Goal: Task Accomplishment & Management: Manage account settings

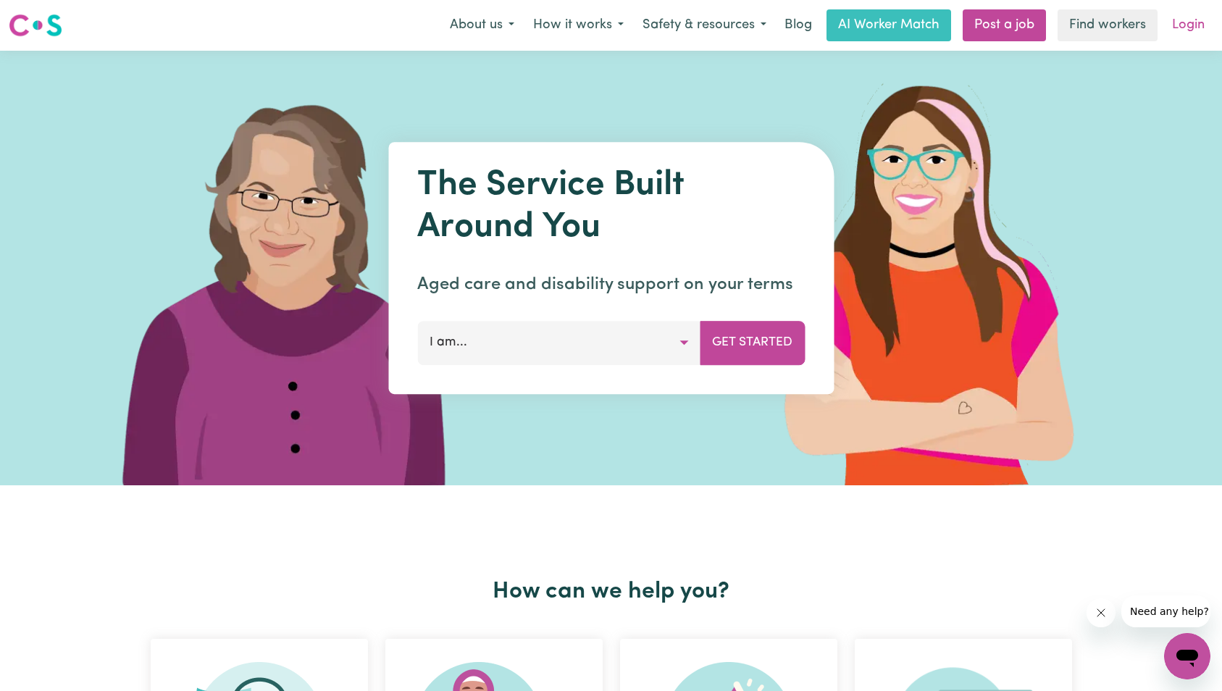
click at [1197, 22] on link "Login" at bounding box center [1189, 25] width 50 height 32
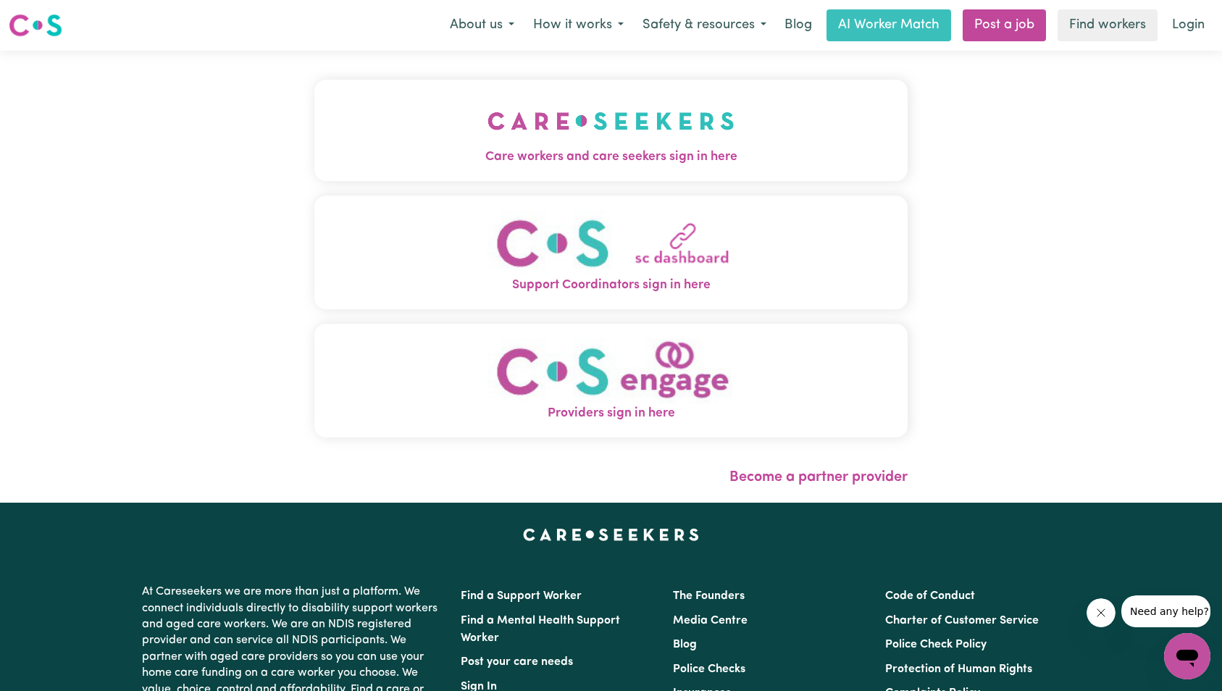
click at [488, 143] on img "Care workers and care seekers sign in here" at bounding box center [611, 121] width 247 height 54
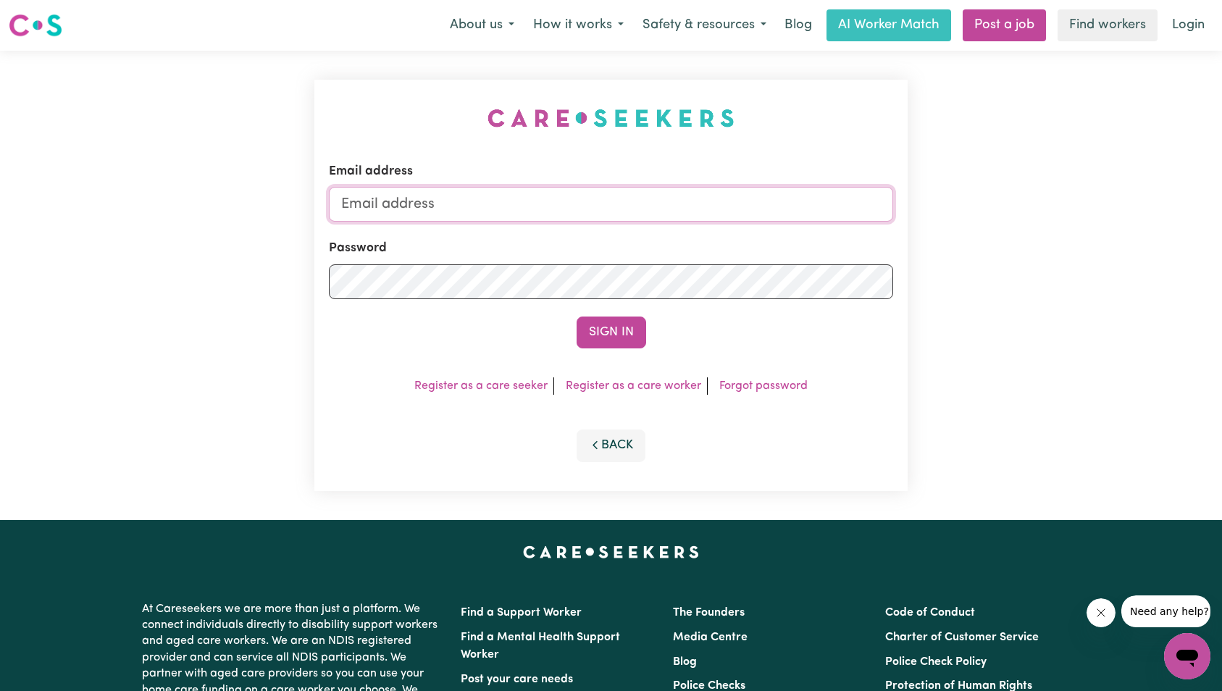
click at [654, 214] on input "Email address" at bounding box center [611, 204] width 565 height 35
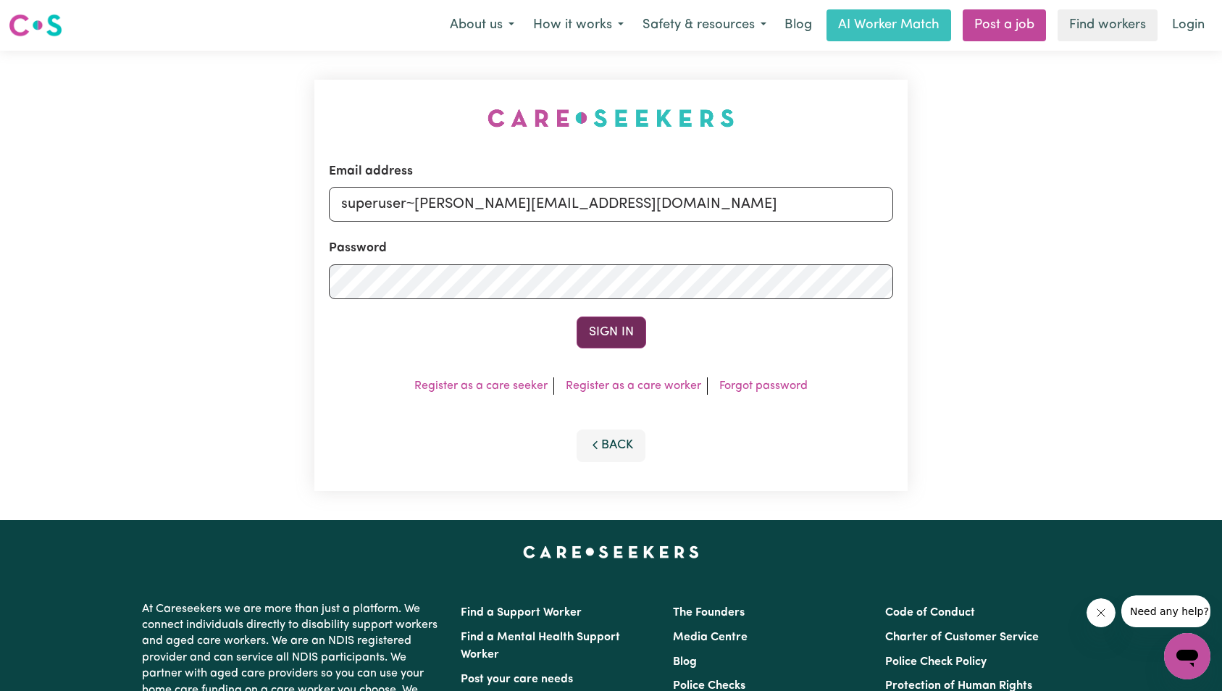
type input "superuser~lalli.lalitha77@gmail.com"
click at [617, 336] on button "Sign In" at bounding box center [612, 333] width 70 height 32
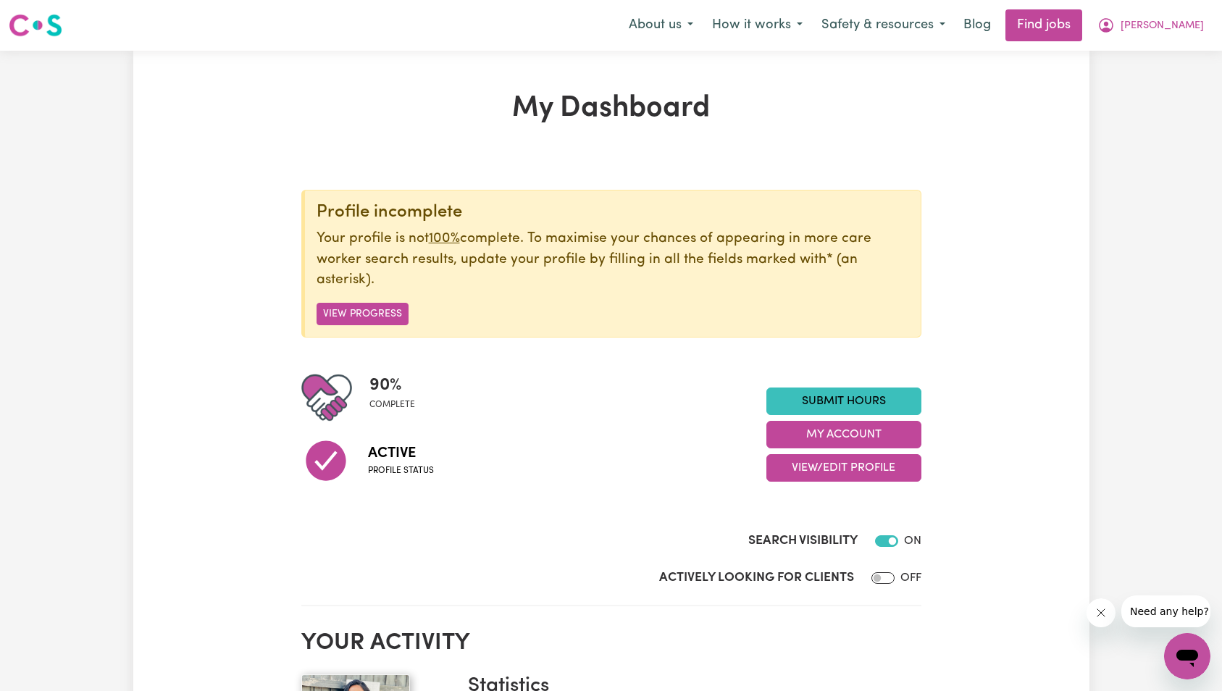
drag, startPoint x: 1102, startPoint y: 621, endPoint x: 1091, endPoint y: 611, distance: 14.9
click at [1102, 621] on button "Close message from company" at bounding box center [1100, 613] width 29 height 29
click at [825, 398] on link "Submit Hours" at bounding box center [844, 402] width 155 height 28
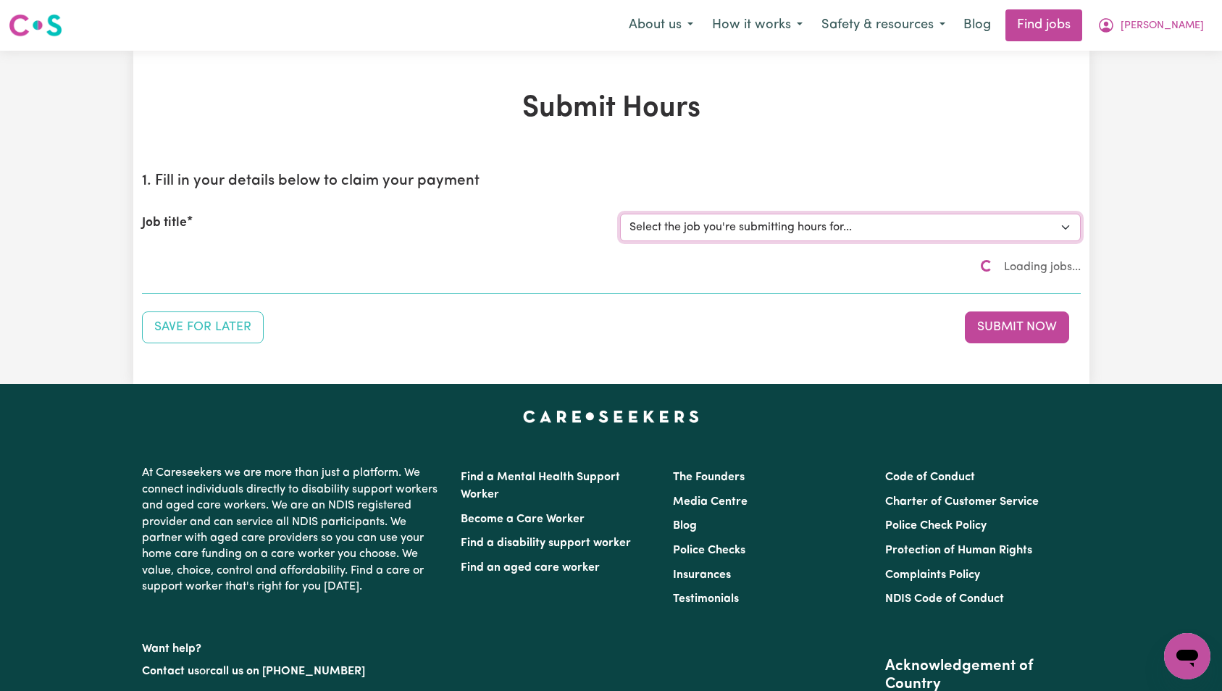
click at [760, 229] on select "Select the job you're submitting hours for..." at bounding box center [850, 228] width 461 height 28
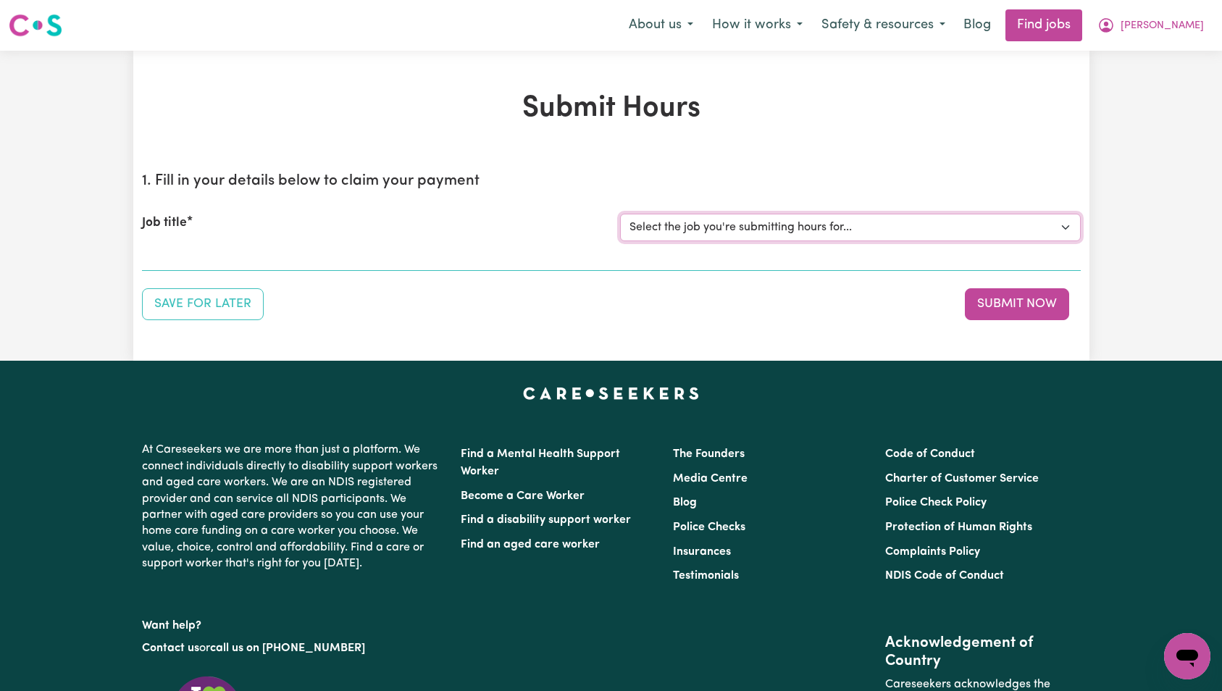
click at [786, 214] on select "Select the job you're submitting hours for... [Joshua Granvillani] Support Work…" at bounding box center [850, 228] width 461 height 28
select select "14115"
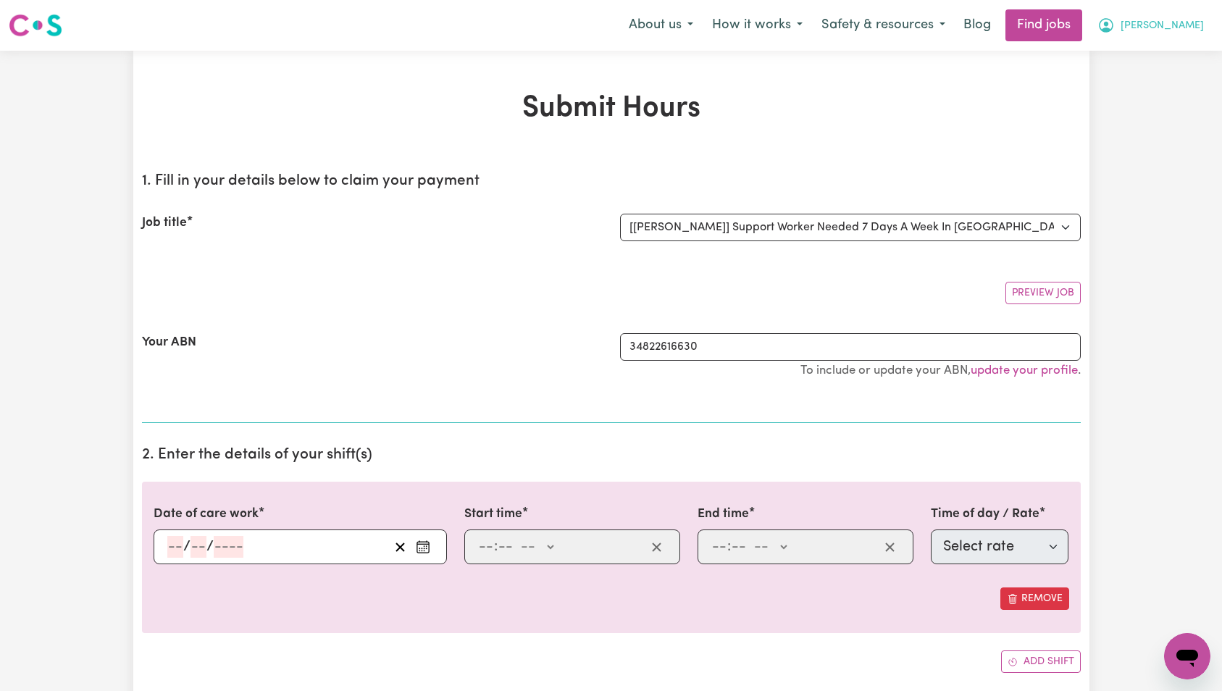
click at [1200, 14] on button "[PERSON_NAME]" at bounding box center [1150, 25] width 125 height 30
click at [1161, 76] on link "My Dashboard" at bounding box center [1156, 84] width 114 height 28
click at [655, 116] on h1 "Submit Hours" at bounding box center [611, 108] width 939 height 35
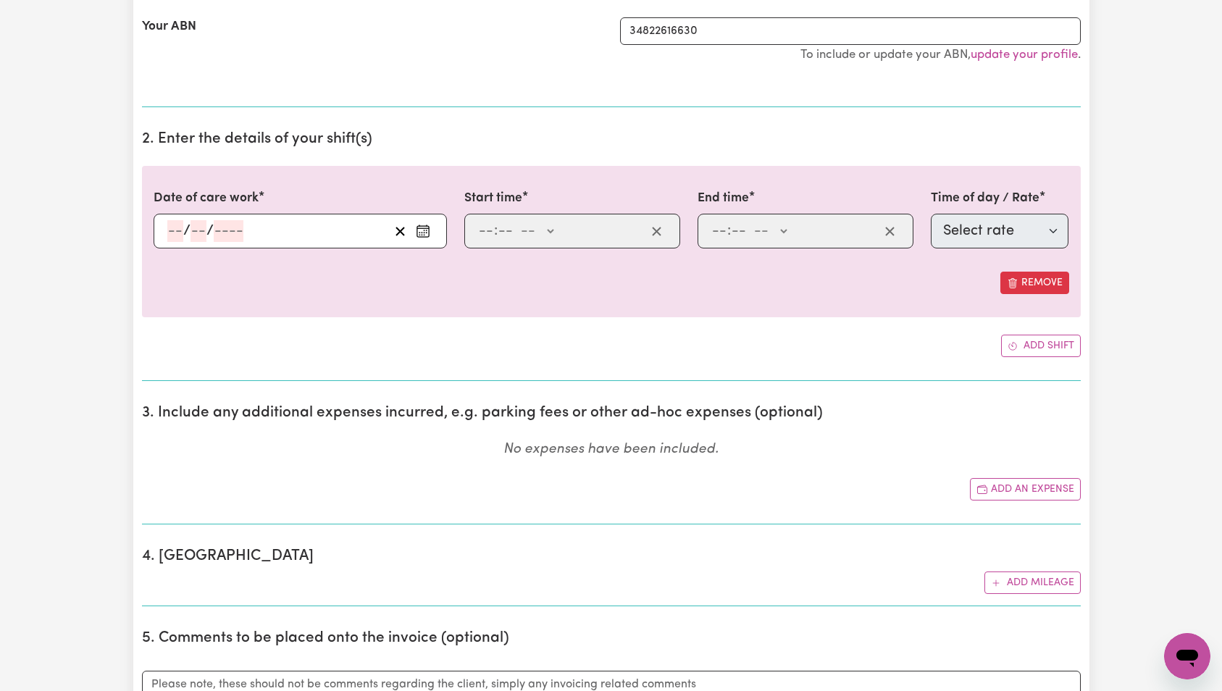
click at [215, 230] on input "number" at bounding box center [229, 231] width 30 height 22
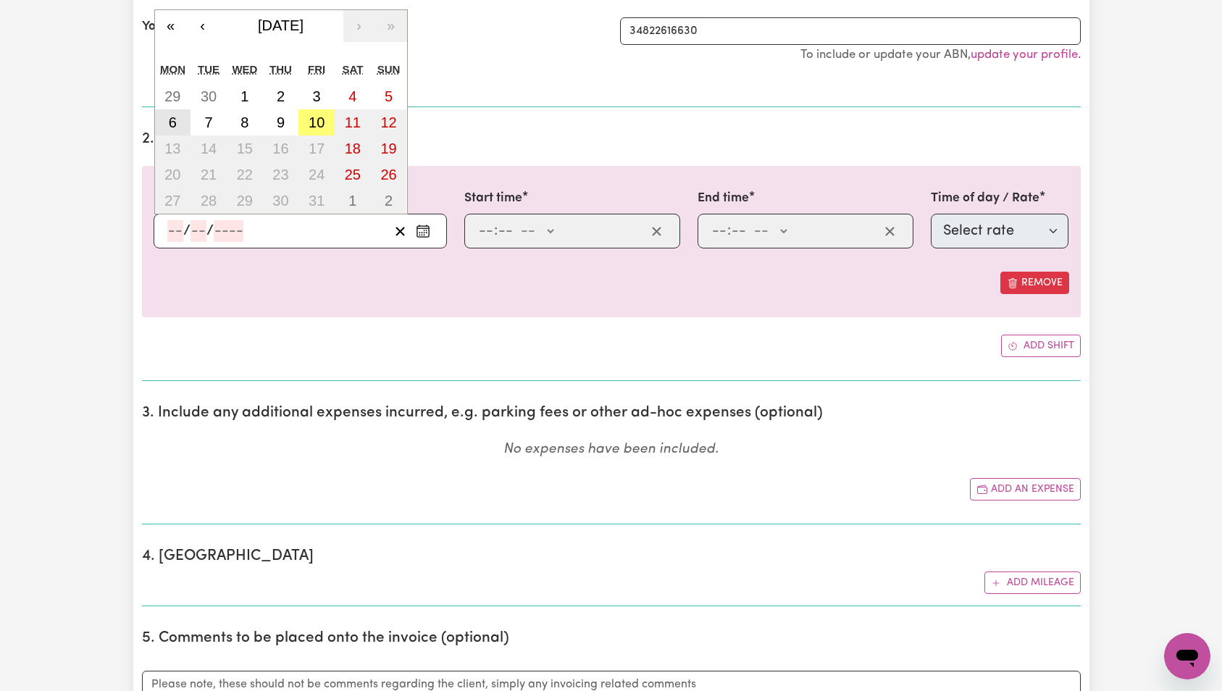
click at [169, 122] on abbr "6" at bounding box center [173, 122] width 8 height 16
type input "2025-10-06"
type input "6"
type input "10"
type input "2025"
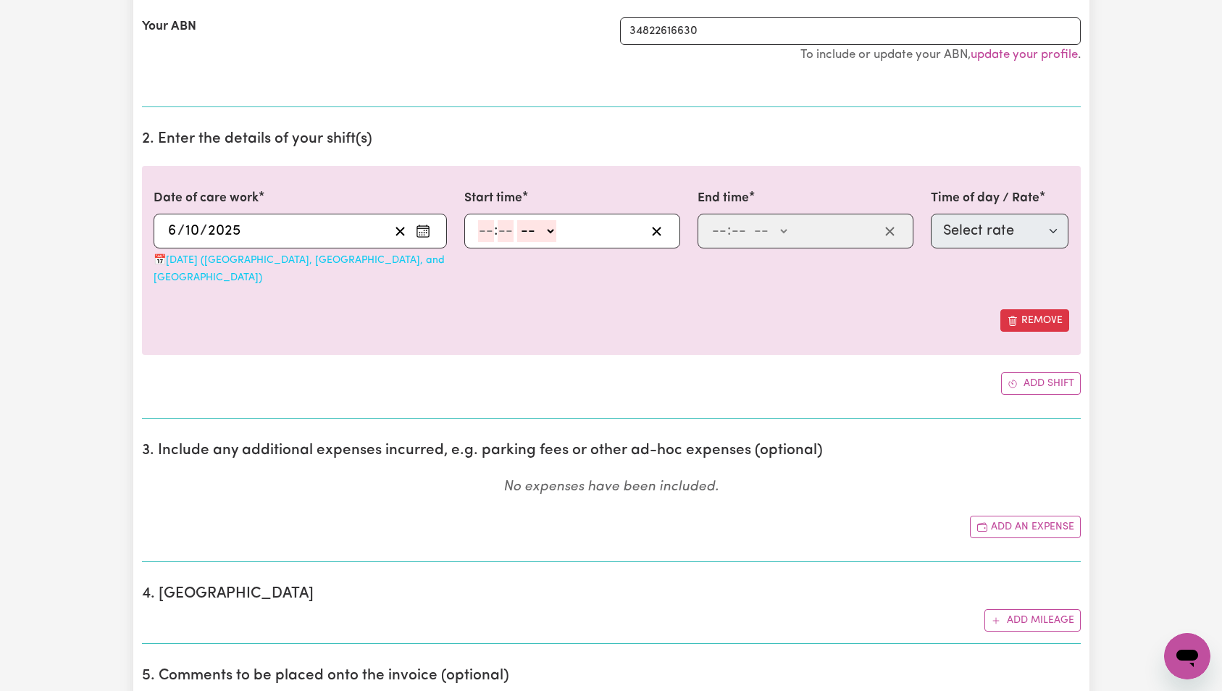
click at [489, 229] on input "number" at bounding box center [486, 231] width 16 height 22
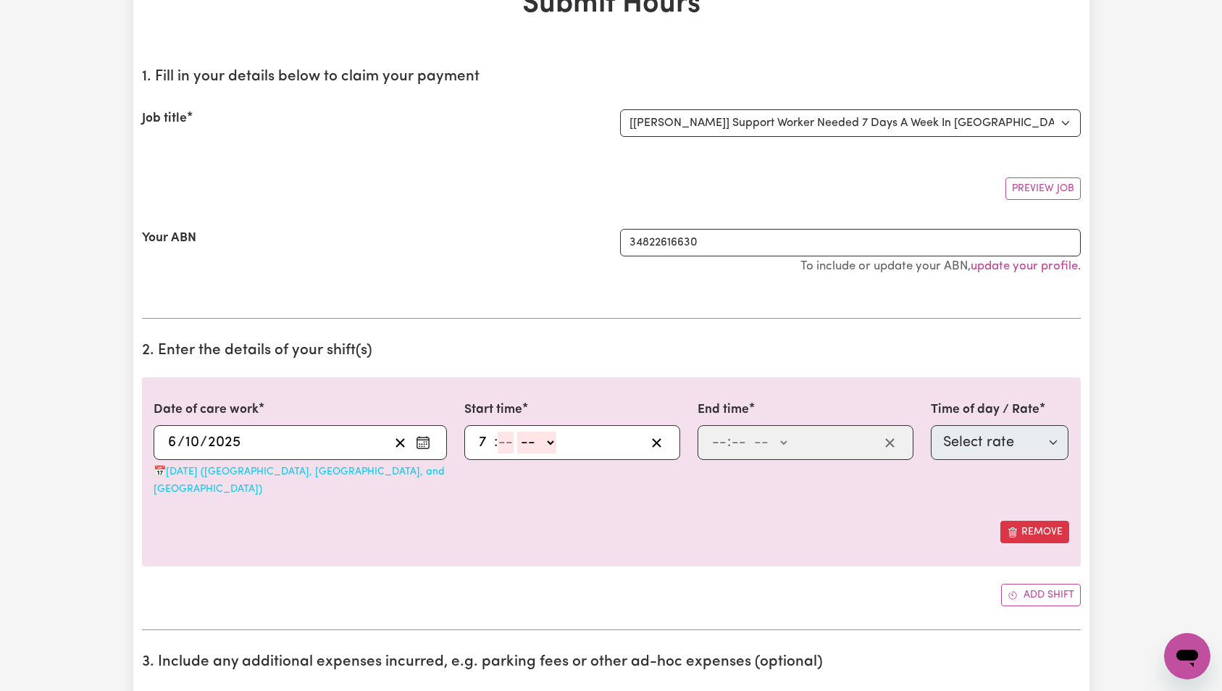
type input "7"
type input "0"
select select "am"
type input "07:00"
type input "7"
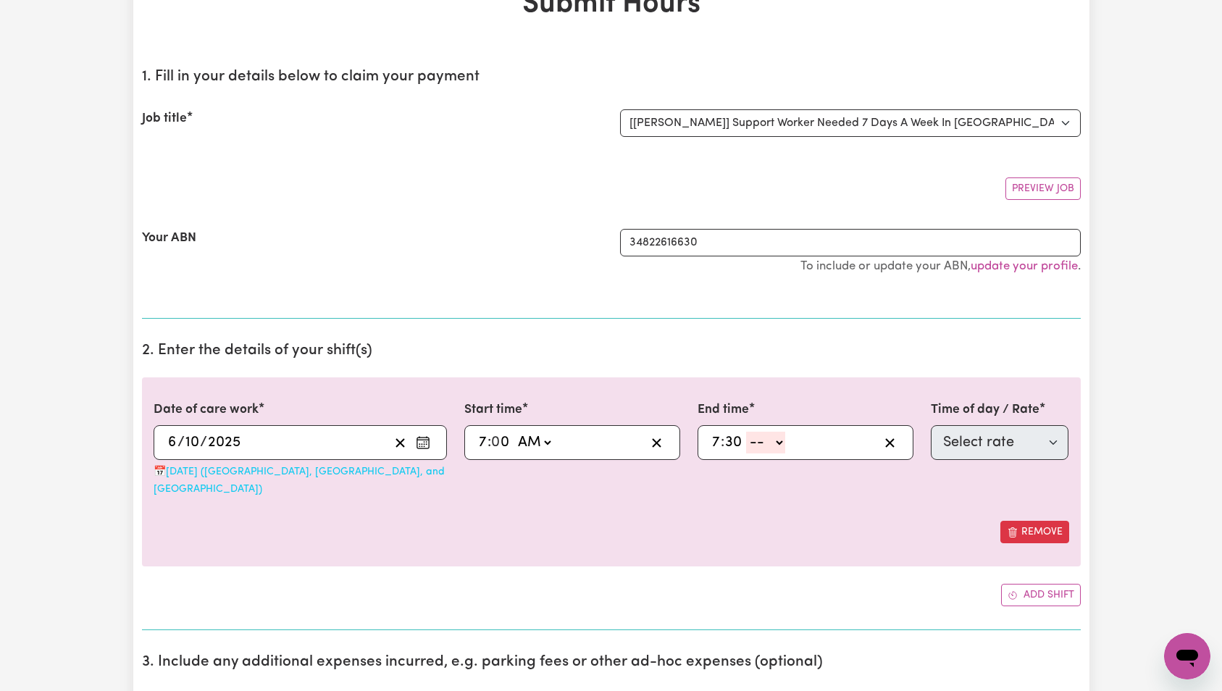
type input "30"
select select "am"
type input "07:30"
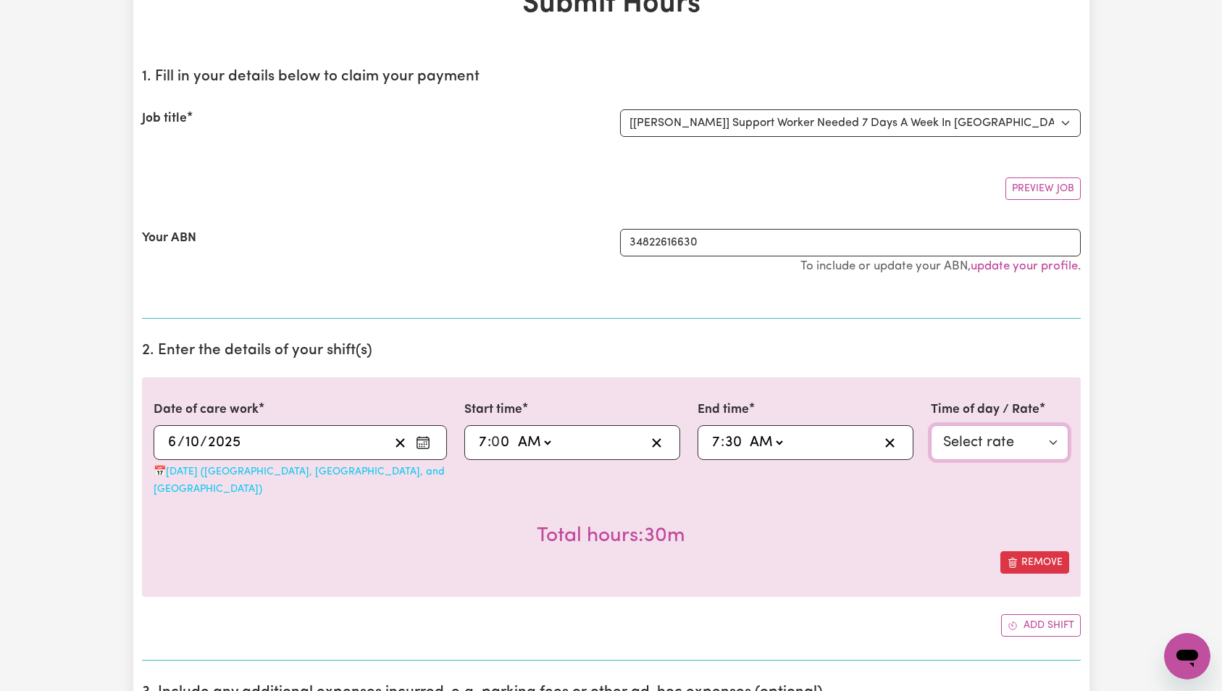
click at [999, 451] on select "Select rate $129.94 - Public Holiday - Assistance with Self Care Activities - S…" at bounding box center [1000, 442] width 138 height 35
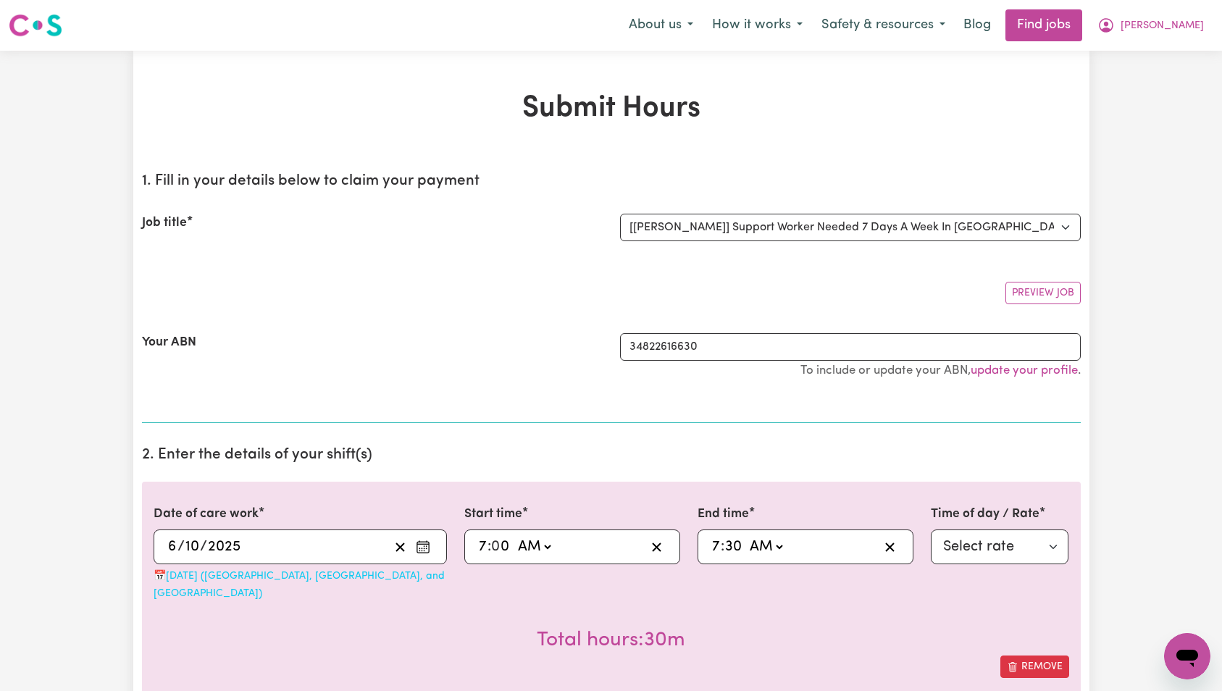
click at [1180, 41] on div "About us How it works Safety & resources Blog Find jobs Lalitha My Account My D…" at bounding box center [917, 25] width 594 height 32
click at [1185, 28] on span "[PERSON_NAME]" at bounding box center [1162, 26] width 83 height 16
click at [1178, 75] on link "My Dashboard" at bounding box center [1156, 84] width 114 height 28
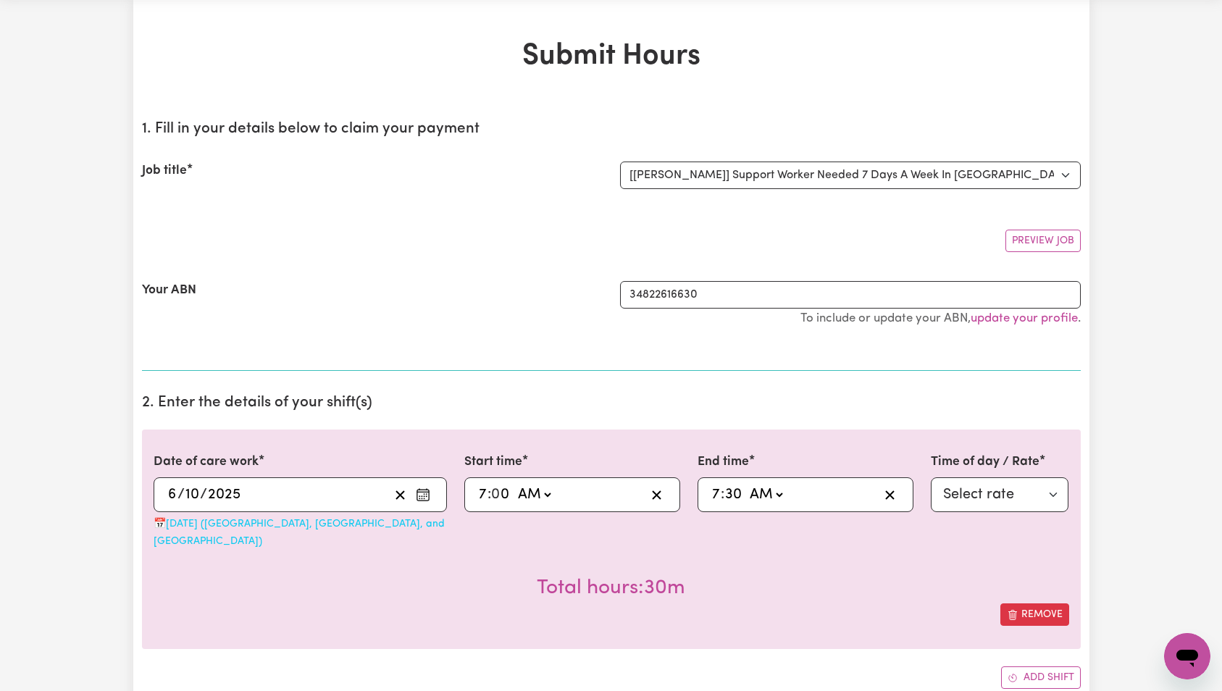
scroll to position [0, 0]
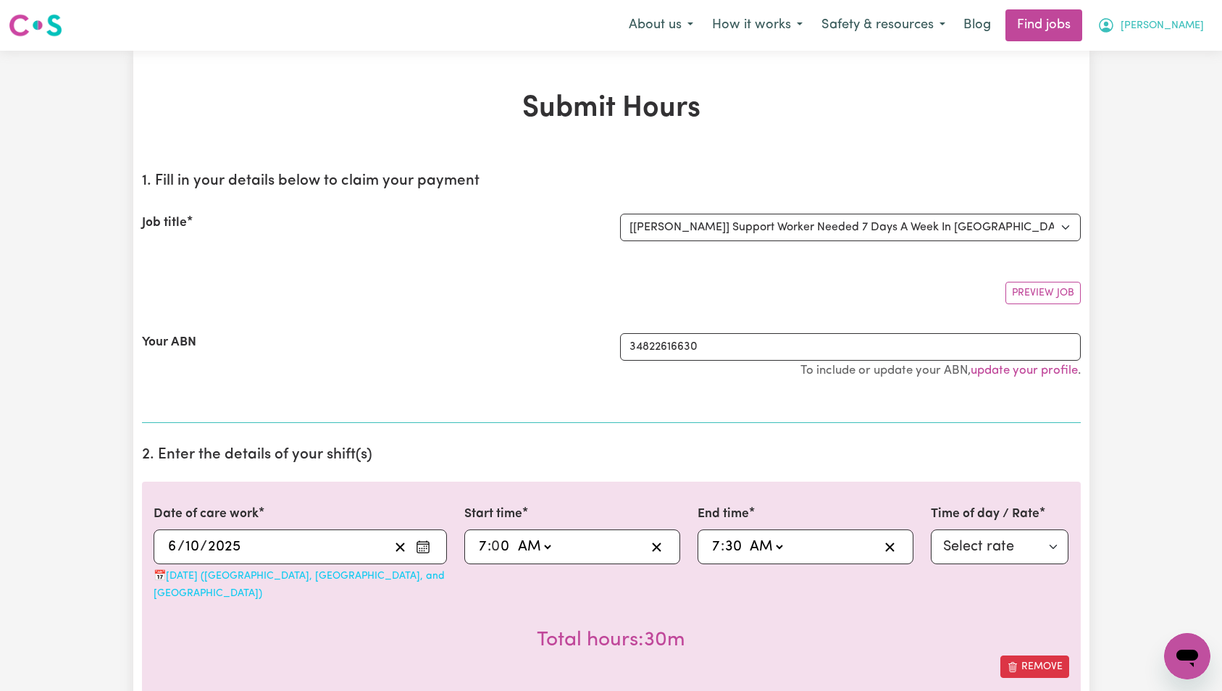
click at [1210, 26] on button "[PERSON_NAME]" at bounding box center [1150, 25] width 125 height 30
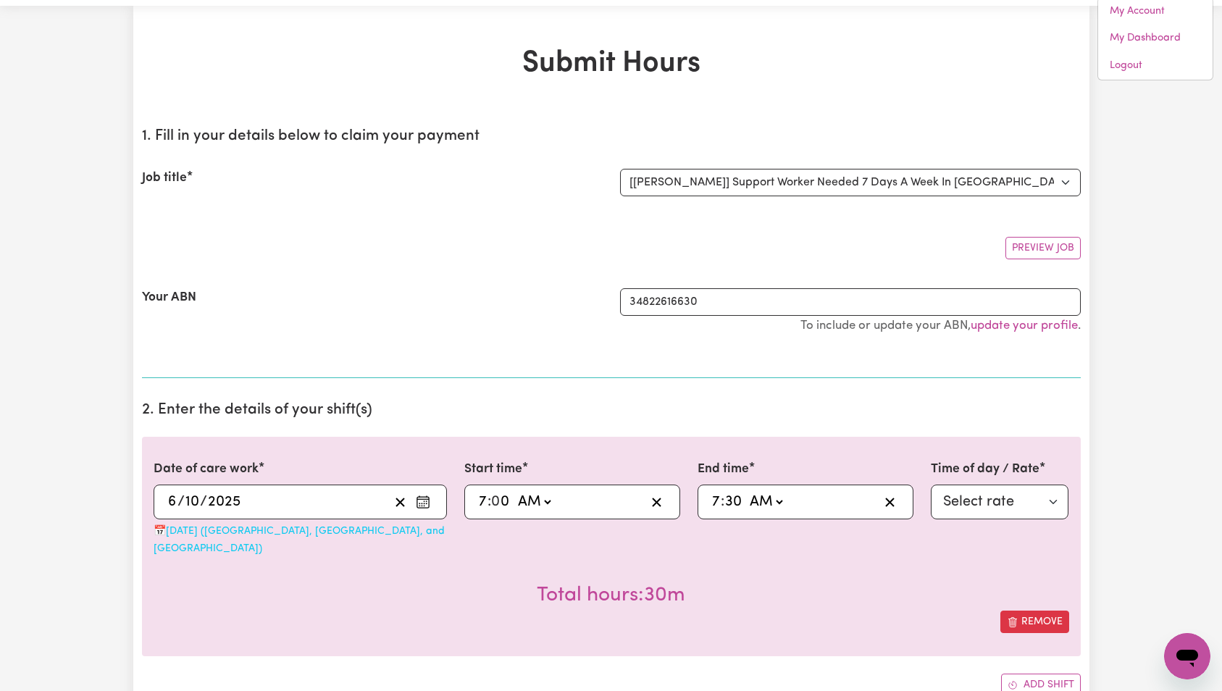
scroll to position [103, 0]
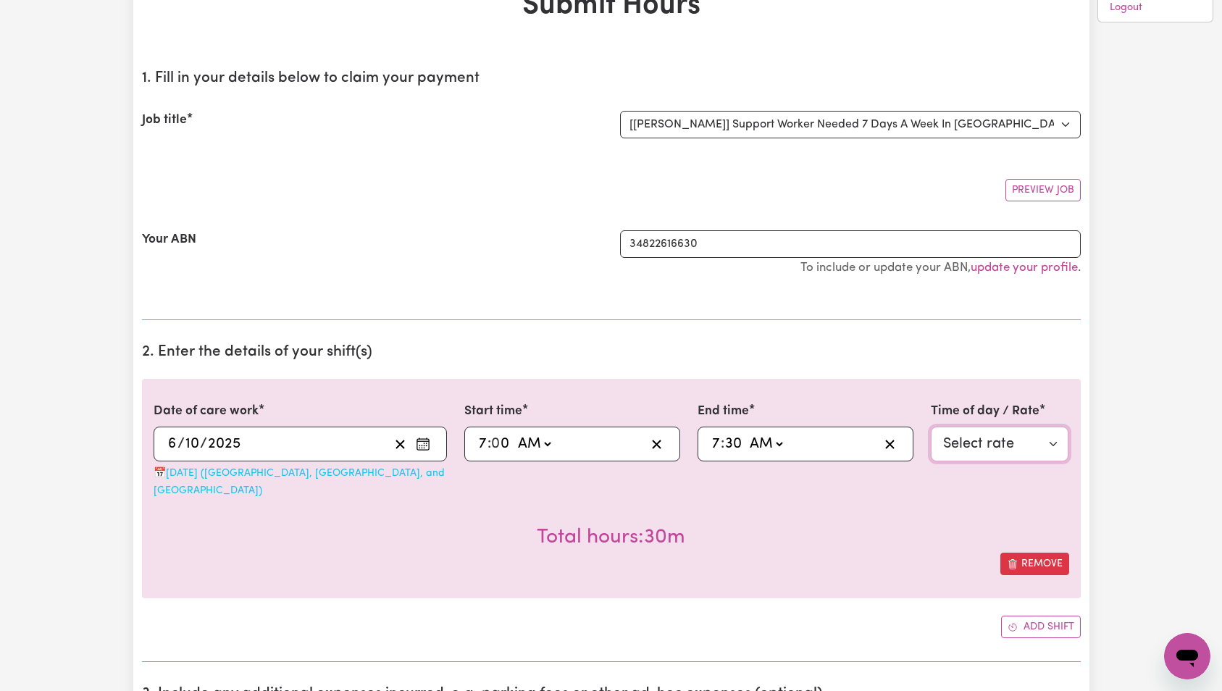
click at [1012, 441] on select "Select rate $129.94 - Public Holiday - Assistance with Self Care Activities - S…" at bounding box center [1000, 444] width 138 height 35
click at [979, 443] on select "Select rate $129.94 - Public Holiday - Assistance with Self Care Activities - S…" at bounding box center [1000, 444] width 138 height 35
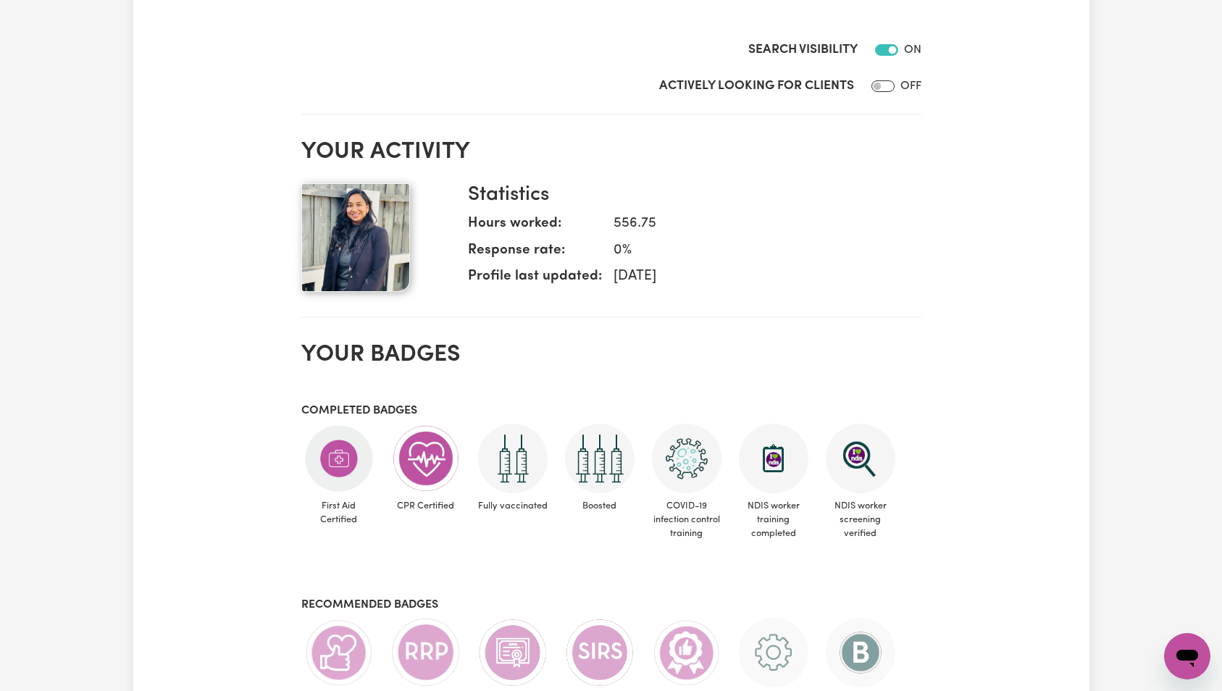
scroll to position [84, 0]
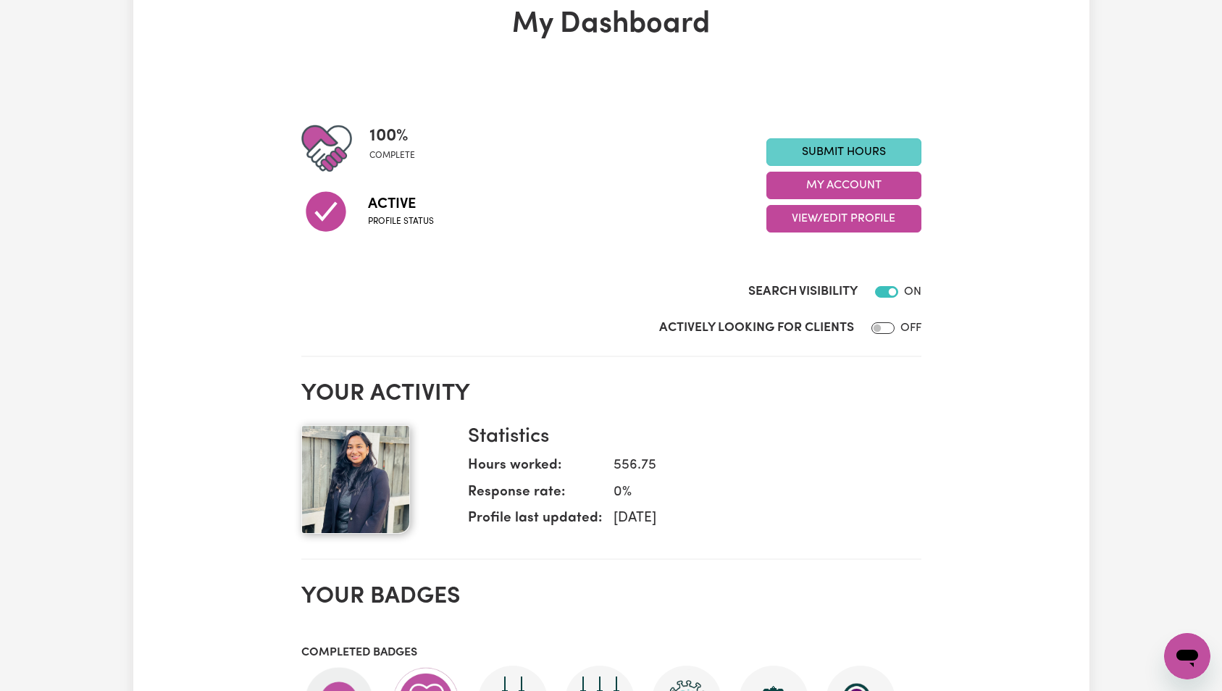
click at [844, 146] on link "Submit Hours" at bounding box center [844, 152] width 155 height 28
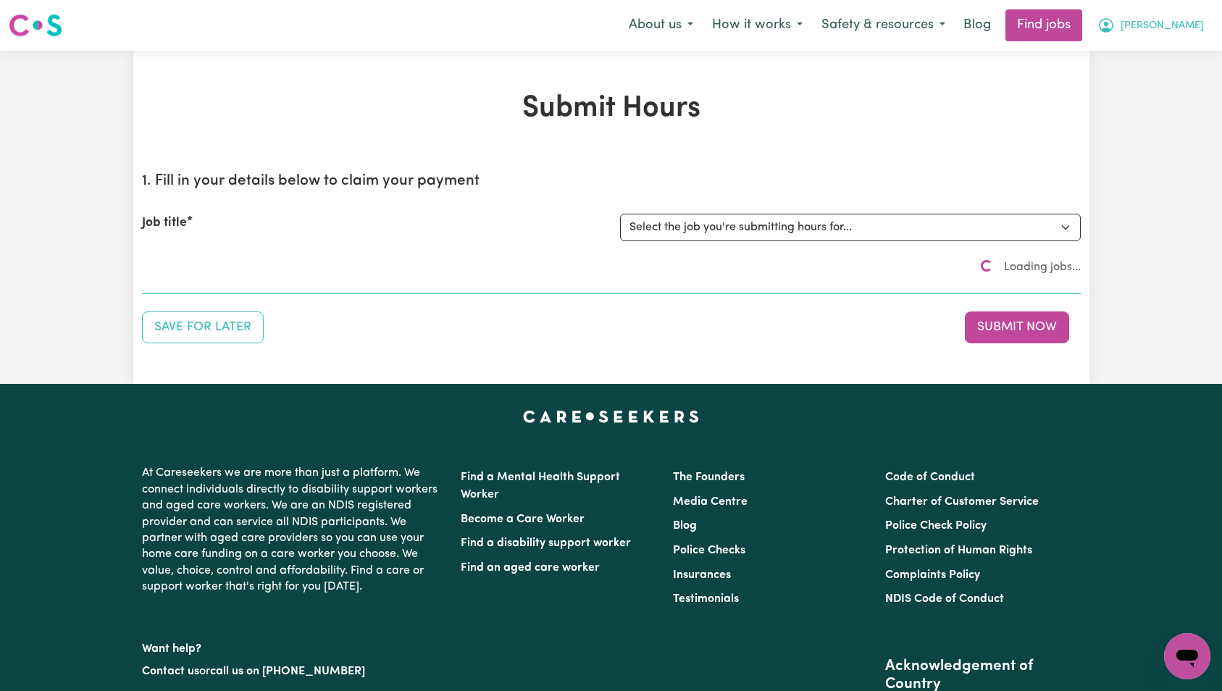
click at [1196, 26] on span "[PERSON_NAME]" at bounding box center [1162, 26] width 83 height 16
click at [1172, 78] on link "My Dashboard" at bounding box center [1156, 84] width 114 height 28
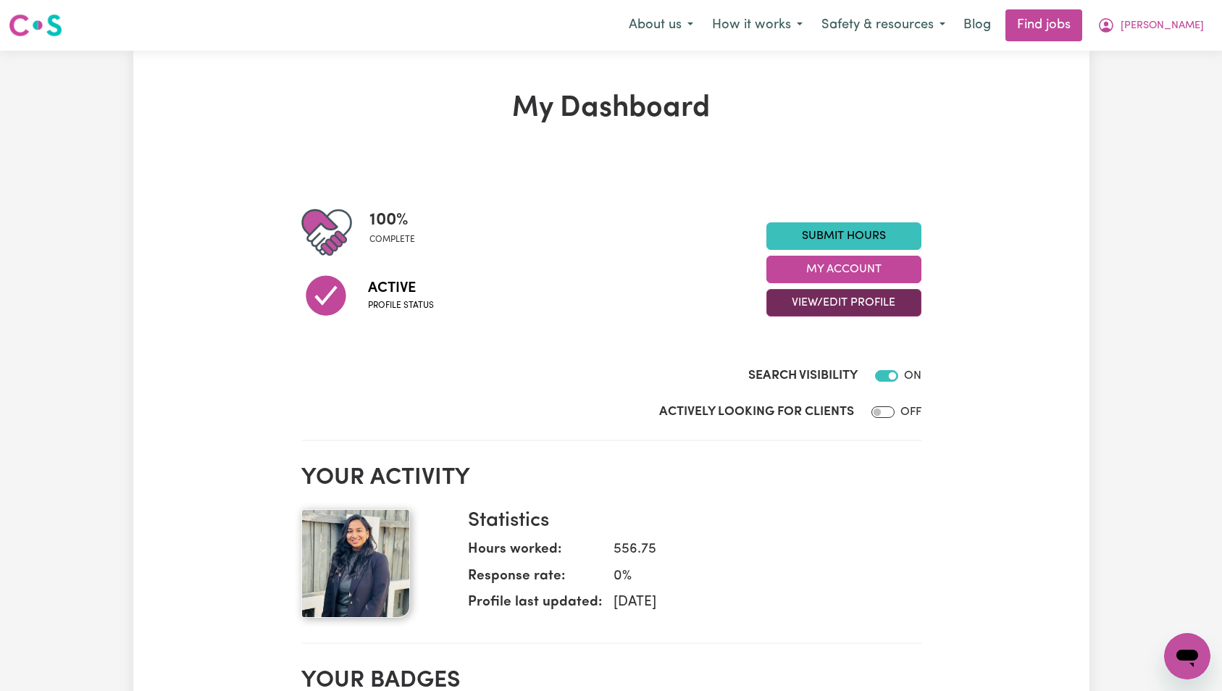
click at [822, 309] on button "View/Edit Profile" at bounding box center [844, 303] width 155 height 28
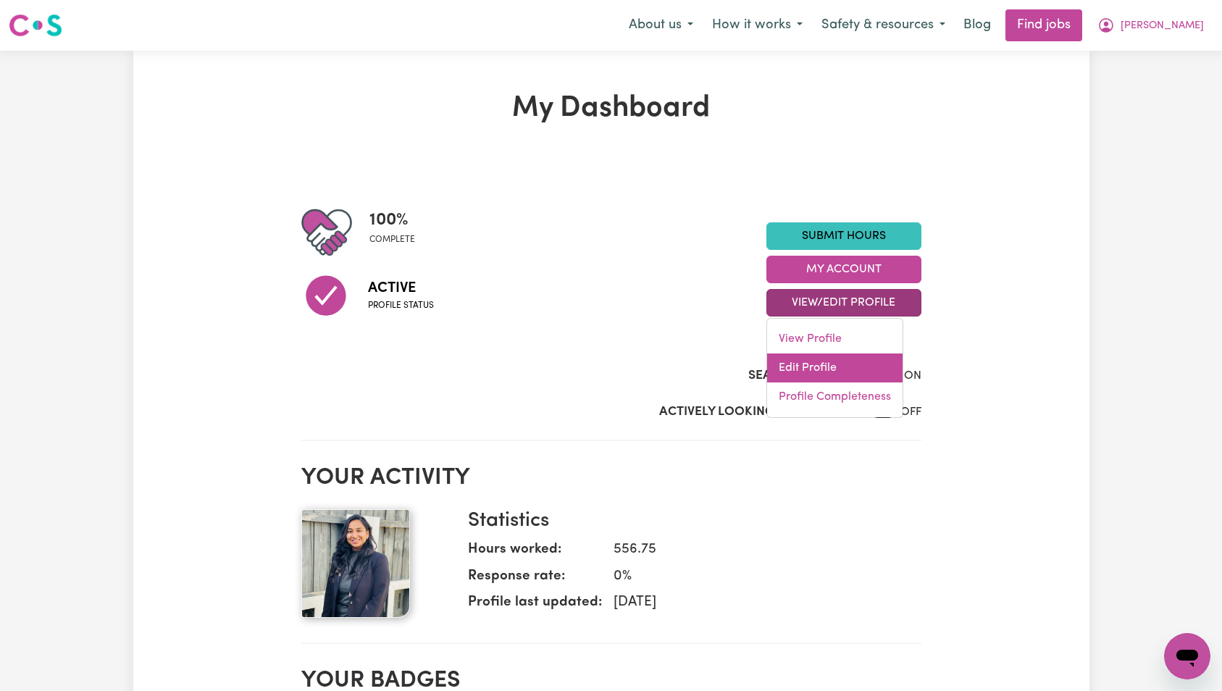
click at [827, 365] on link "Edit Profile" at bounding box center [835, 368] width 136 height 29
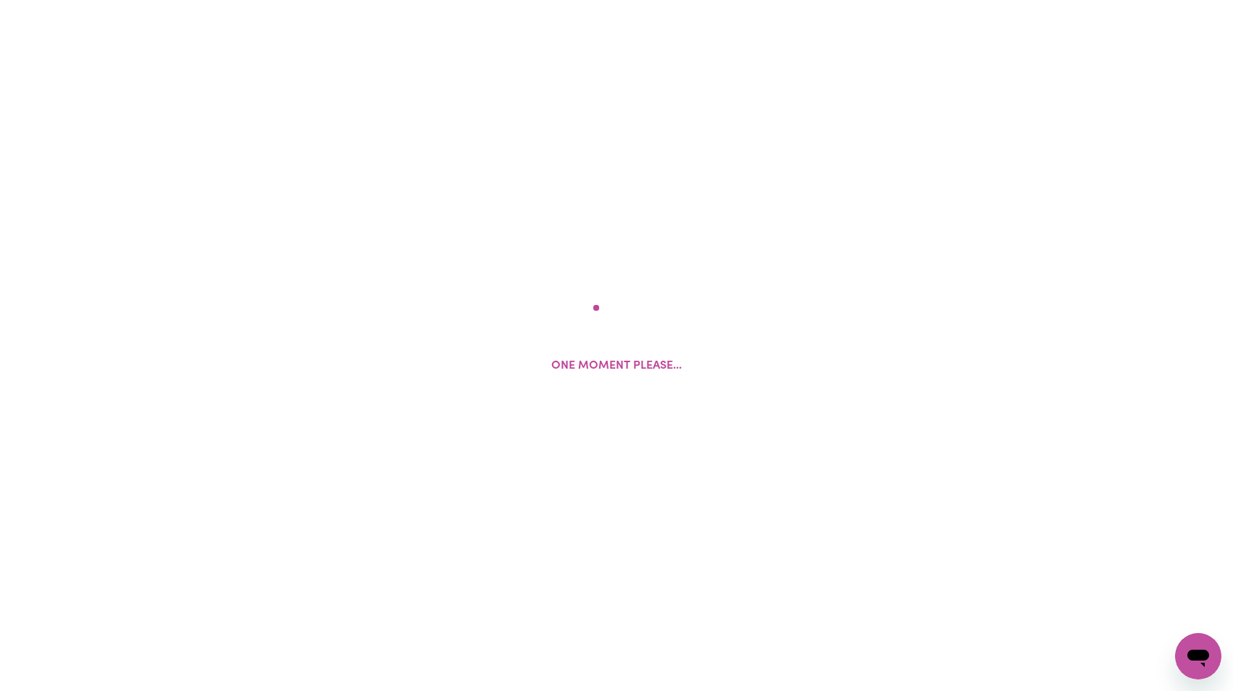
select select "female"
select select "Temporary Work Visa"
select select "Studying a healthcare related degree or qualification"
select select "60"
select select "85"
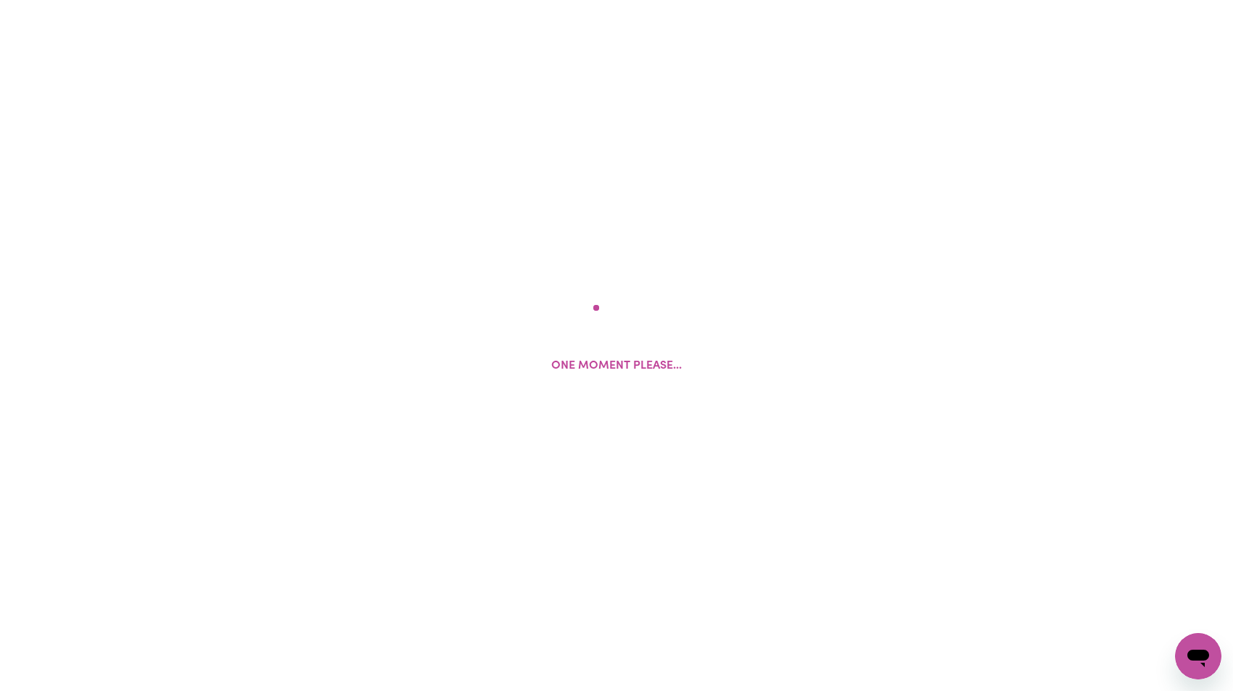
select select "110"
select select "125"
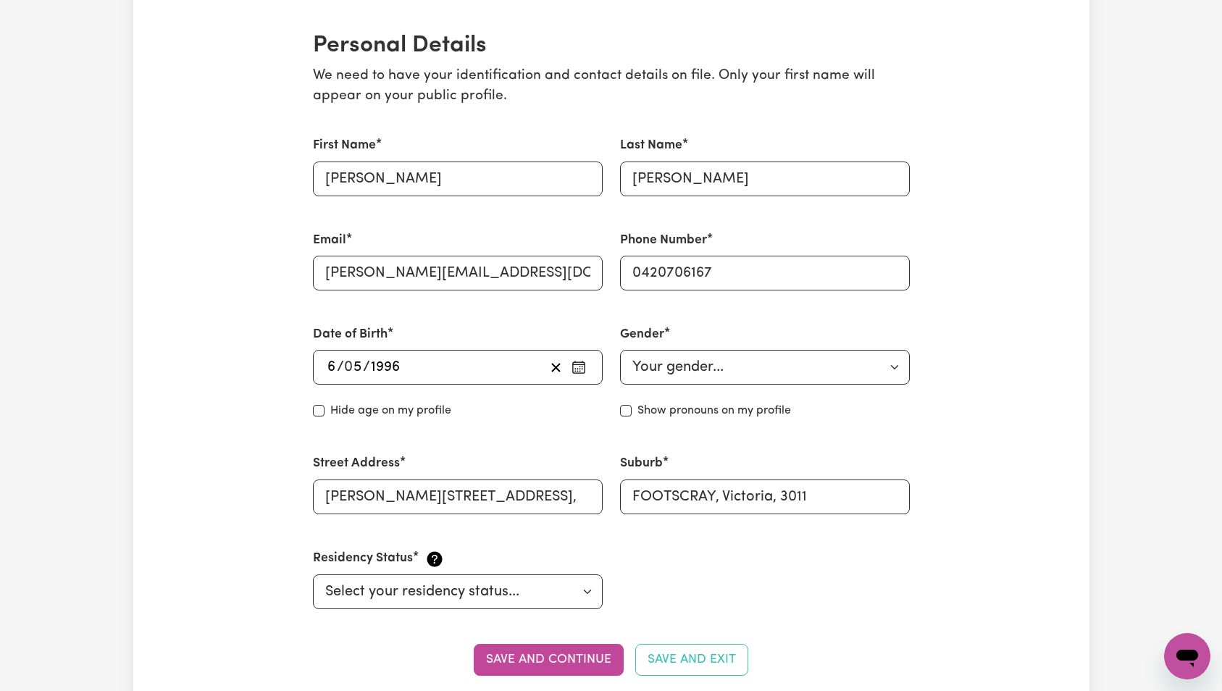
scroll to position [504, 0]
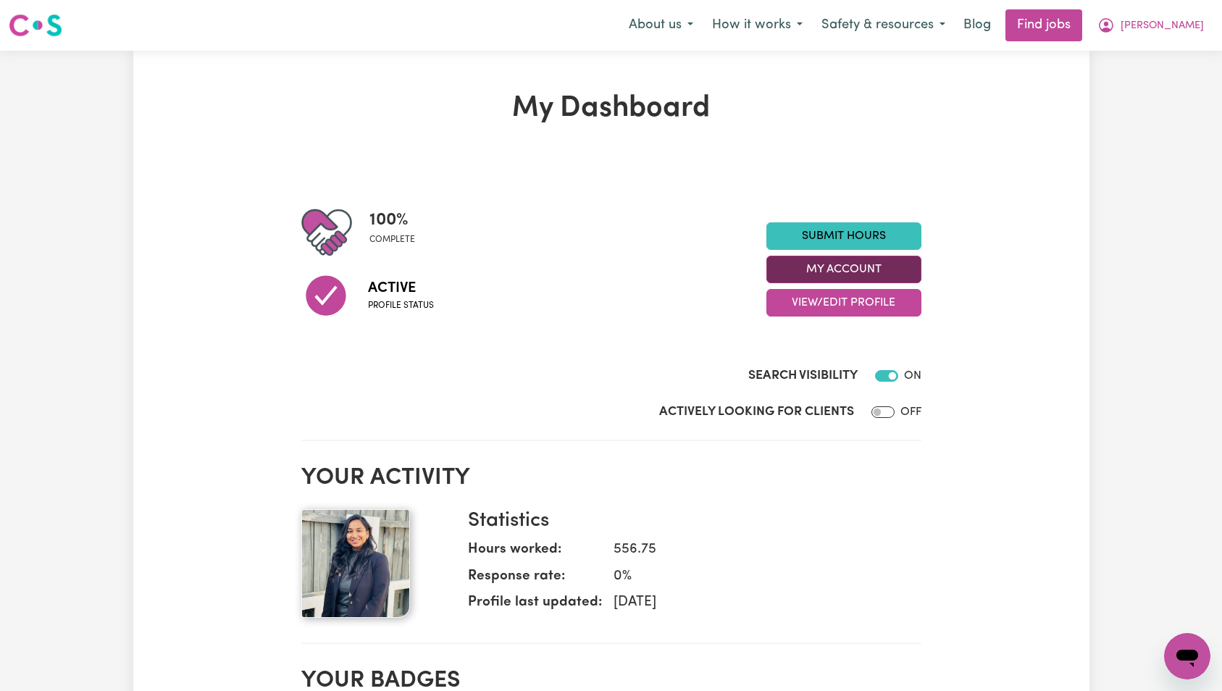
click at [841, 282] on button "My Account" at bounding box center [844, 270] width 155 height 28
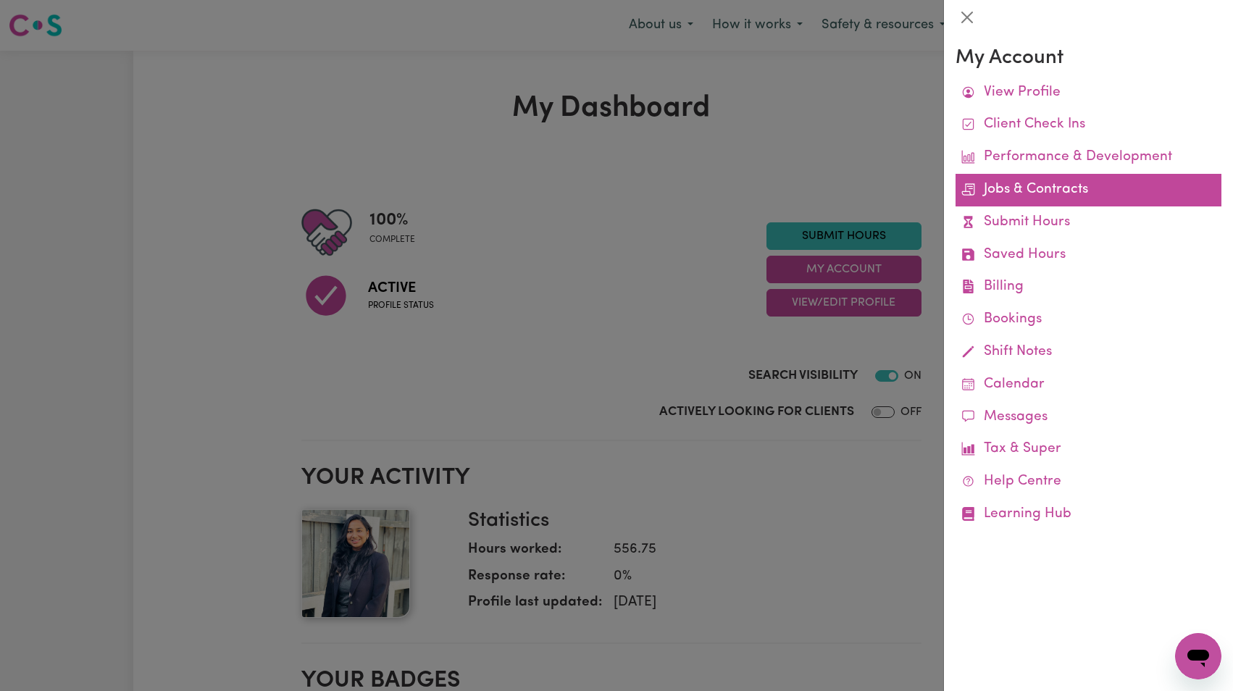
click at [1055, 192] on link "Jobs & Contracts" at bounding box center [1089, 190] width 266 height 33
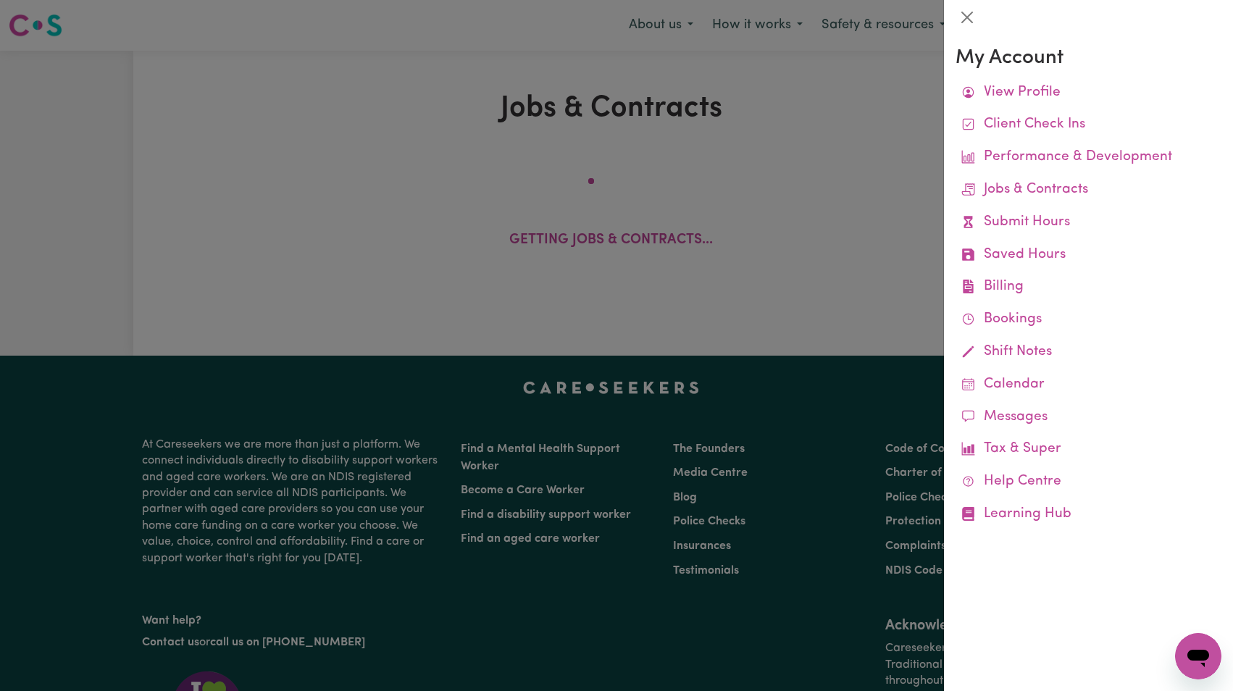
click at [744, 170] on div at bounding box center [616, 345] width 1233 height 691
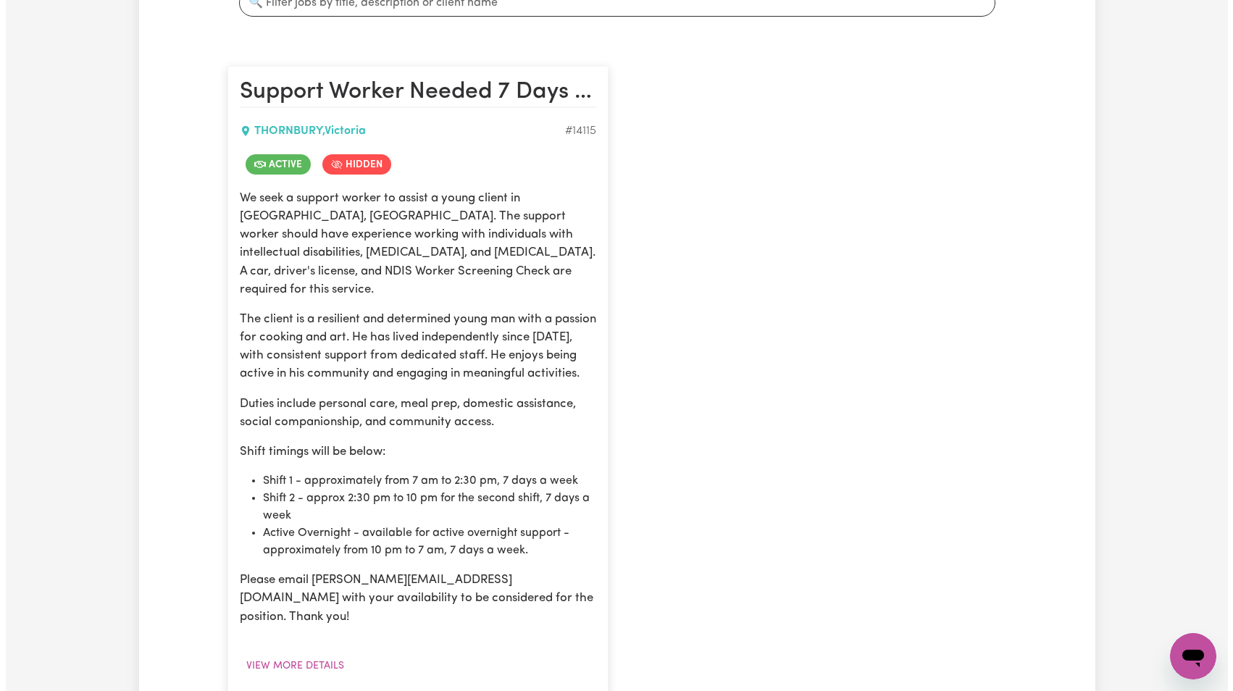
scroll to position [687, 0]
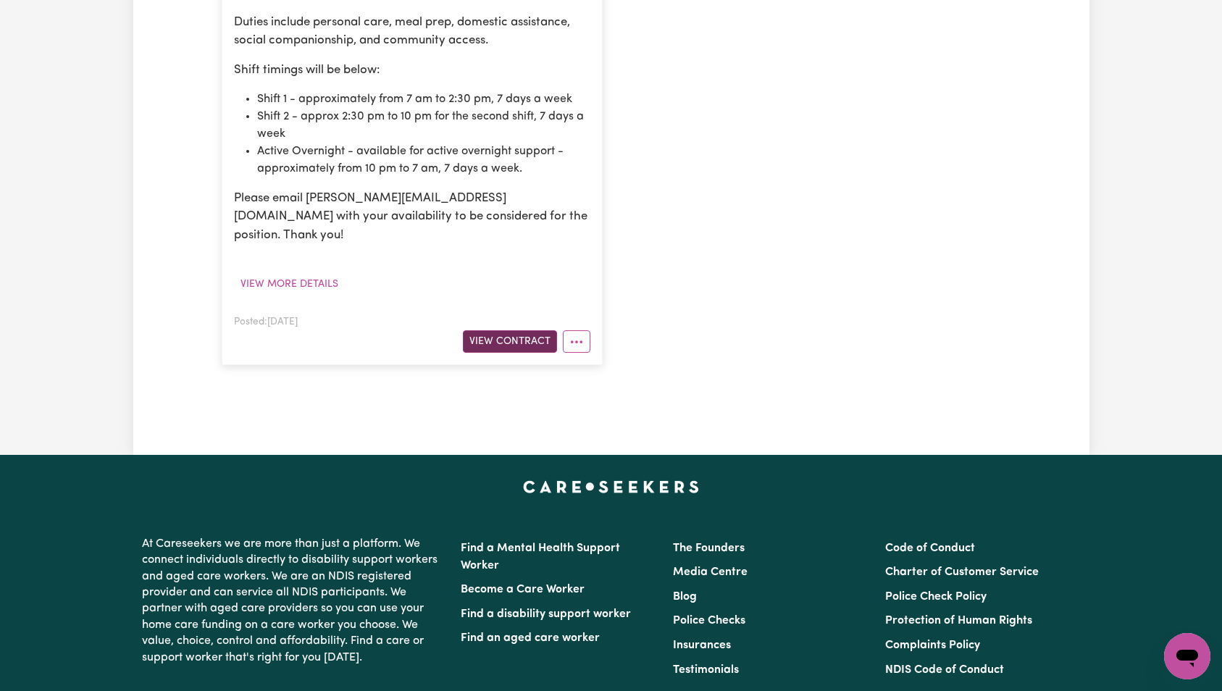
click at [528, 330] on button "View Contract" at bounding box center [510, 341] width 94 height 22
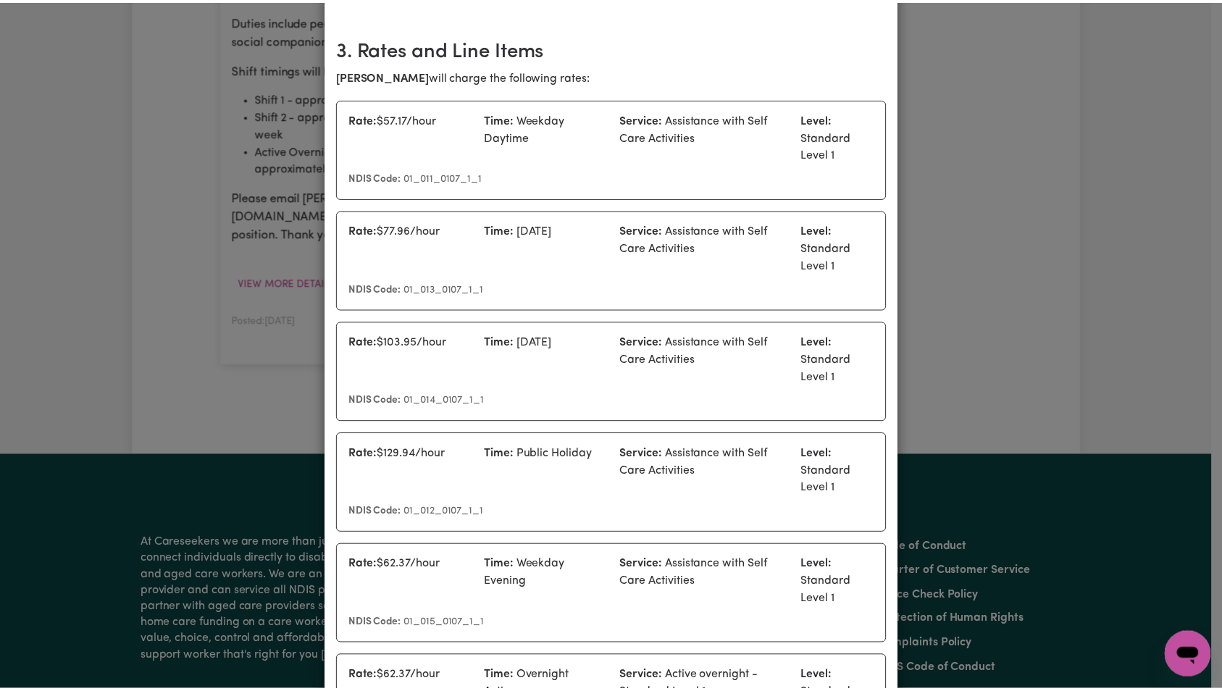
scroll to position [0, 0]
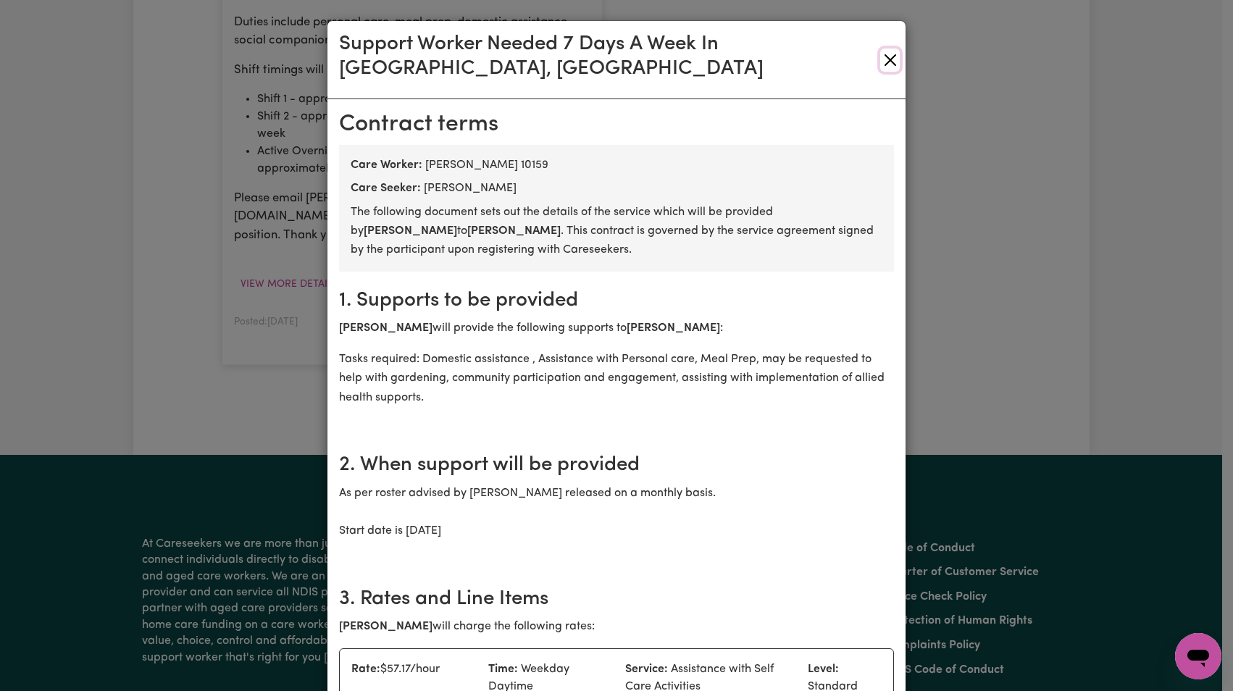
drag, startPoint x: 879, startPoint y: 54, endPoint x: 875, endPoint y: 72, distance: 19.3
click at [880, 54] on button "Close" at bounding box center [890, 60] width 20 height 23
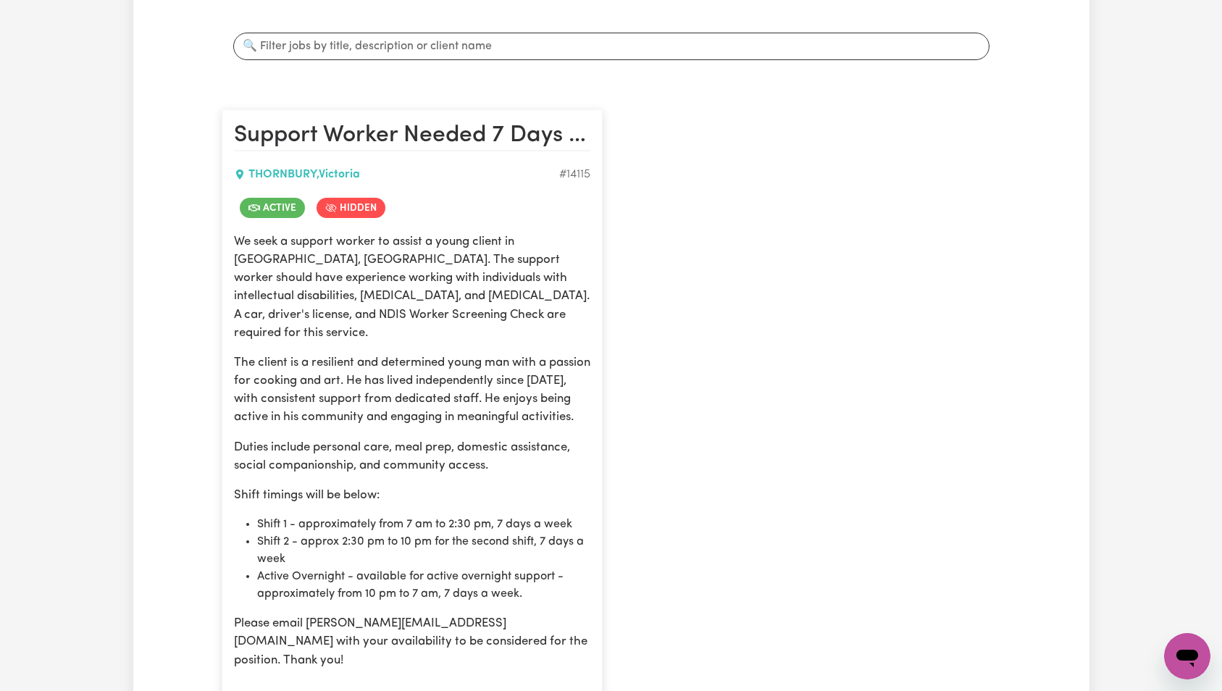
scroll to position [178, 0]
